Goal: Task Accomplishment & Management: Manage account settings

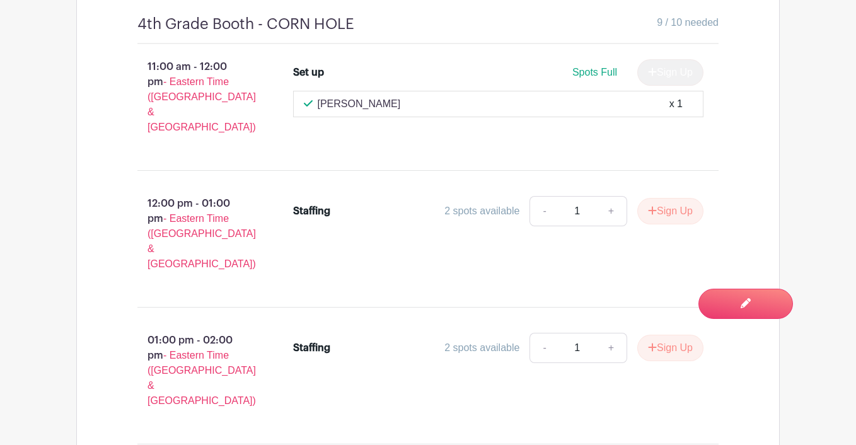
scroll to position [9038, 0]
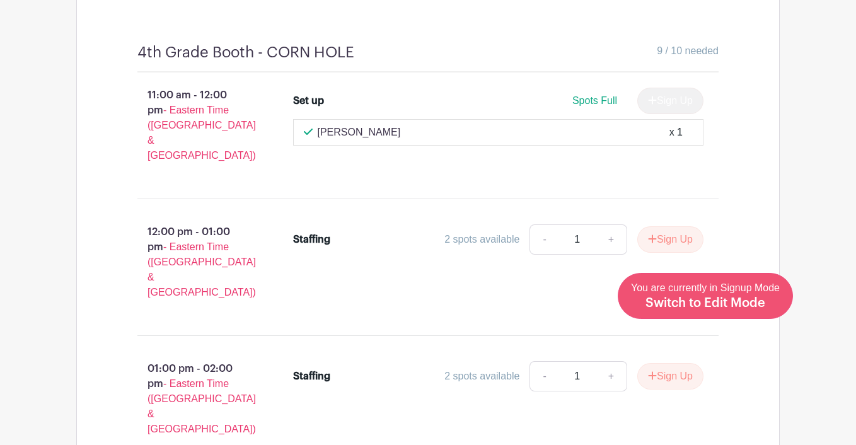
click at [721, 299] on span "Switch to Edit Mode" at bounding box center [706, 303] width 120 height 13
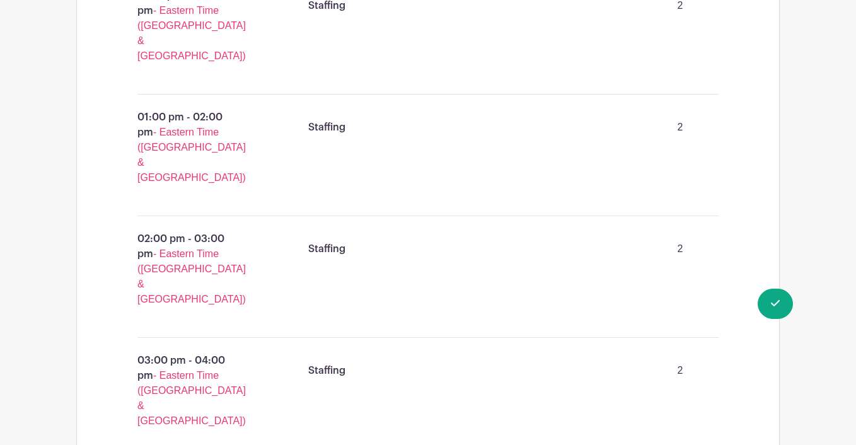
scroll to position [2829, 0]
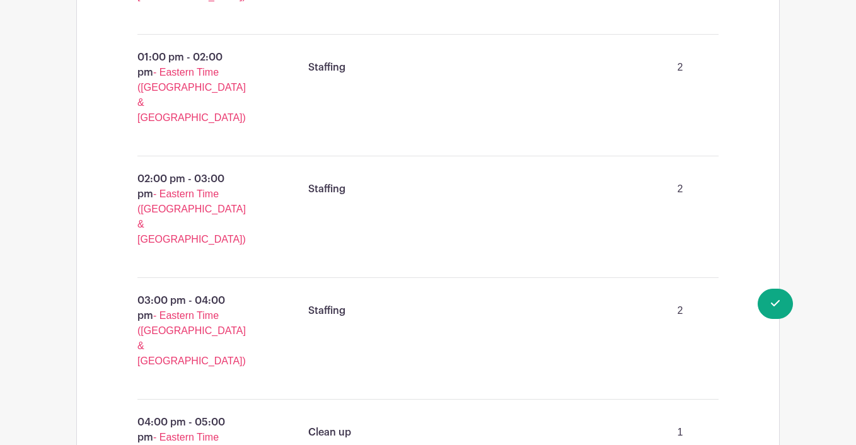
drag, startPoint x: 409, startPoint y: 97, endPoint x: 125, endPoint y: 97, distance: 283.1
copy h4 "(max one student volunteer per shift)"
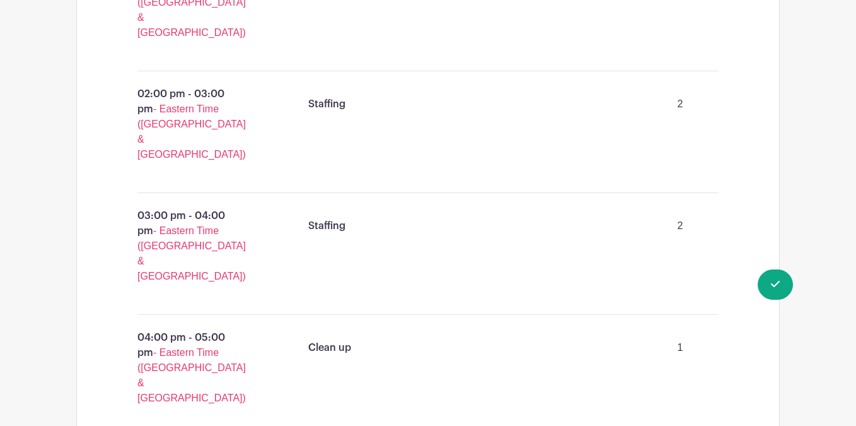
scroll to position [8162, 0]
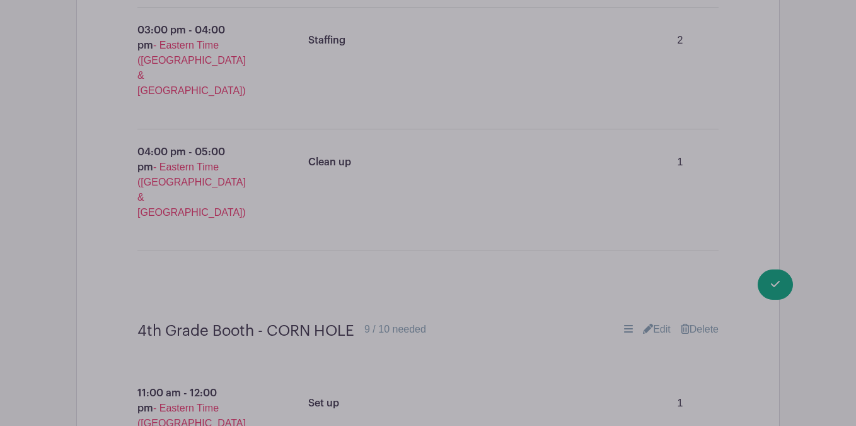
scroll to position [8276, 0]
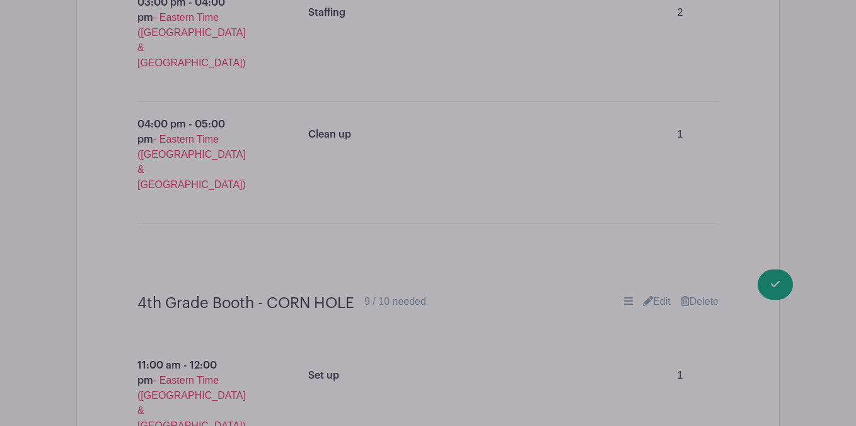
drag, startPoint x: 472, startPoint y: 284, endPoint x: 354, endPoint y: 284, distance: 117.9
paste input "max one student volunteer per shift"
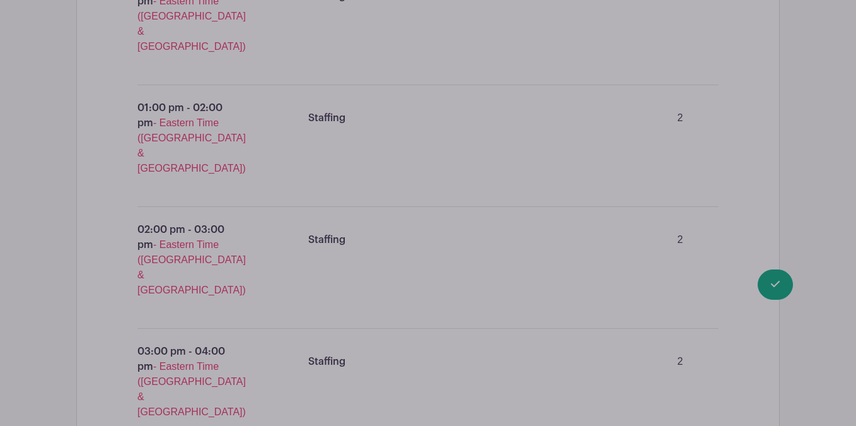
scroll to position [9998, 0]
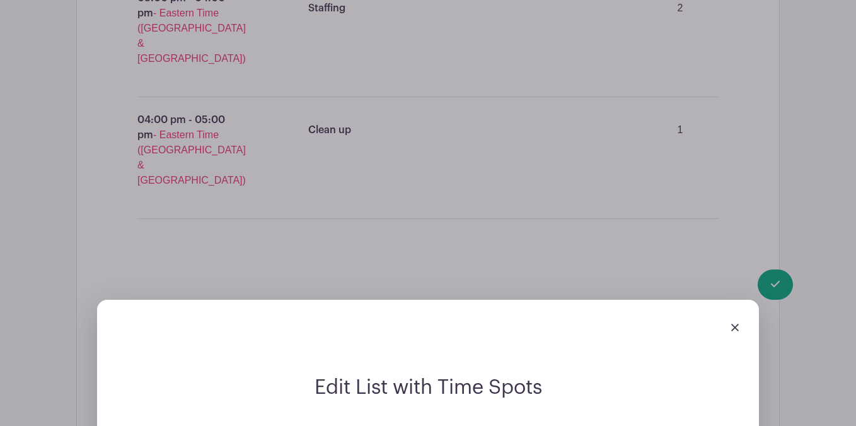
type input "5th Grade Booth No. 2 - COTTON CANDY (max one student volunteer per shift)"
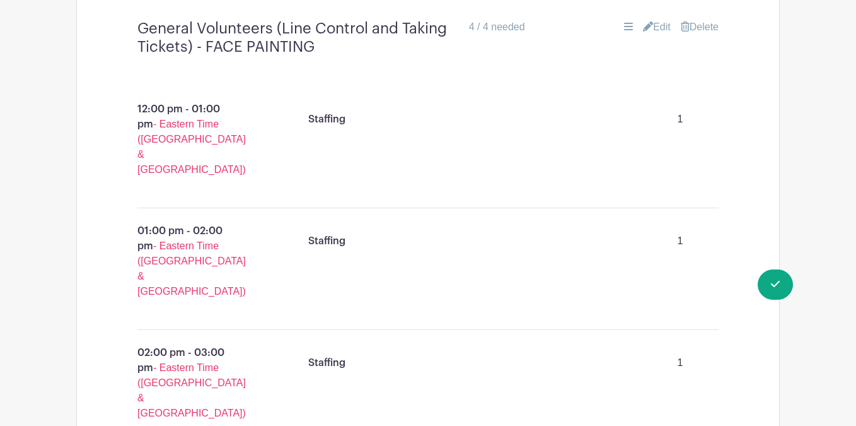
scroll to position [12257, 0]
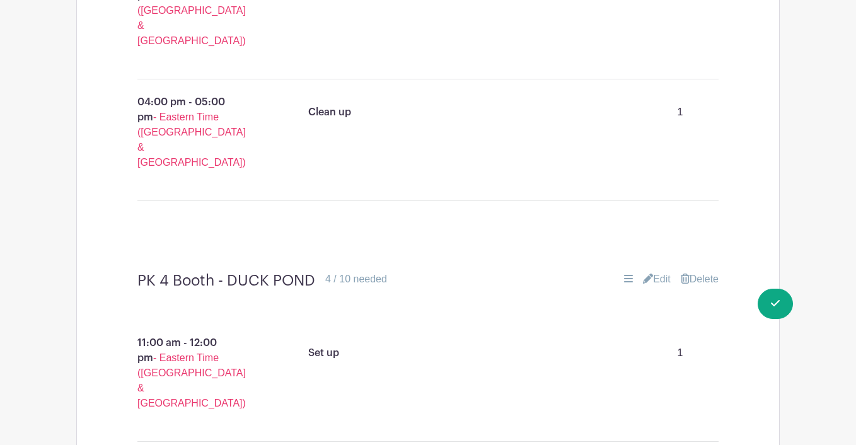
scroll to position [1636, 0]
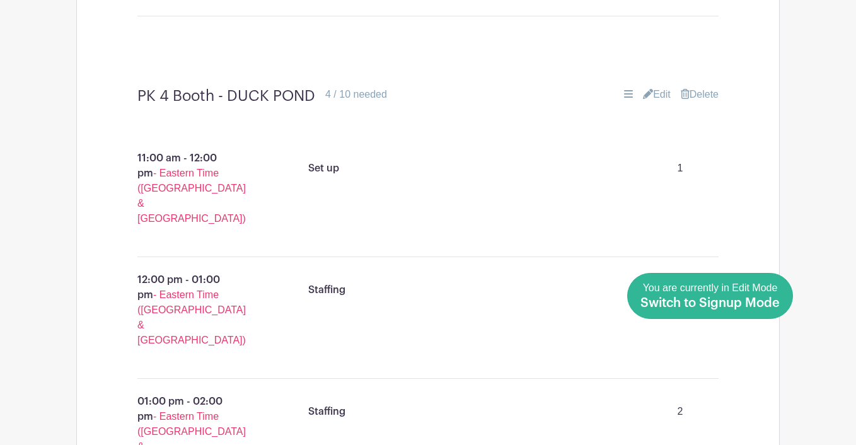
click at [762, 300] on span "Switch to Signup Mode" at bounding box center [710, 303] width 139 height 13
click at [703, 300] on span "Switch to Signup Mode" at bounding box center [710, 303] width 139 height 13
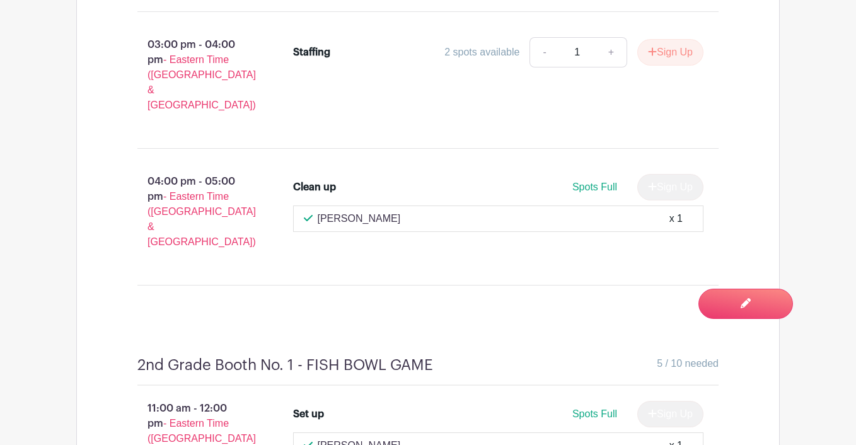
scroll to position [5992, 0]
